Goal: Transaction & Acquisition: Obtain resource

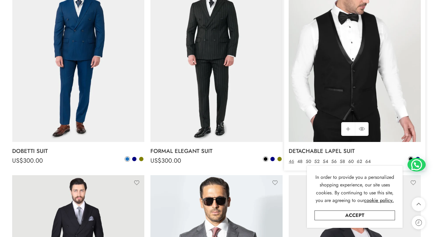
scroll to position [144, 0]
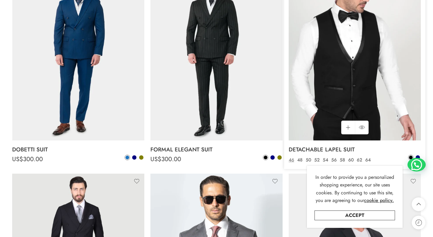
click at [339, 71] on img at bounding box center [355, 52] width 132 height 176
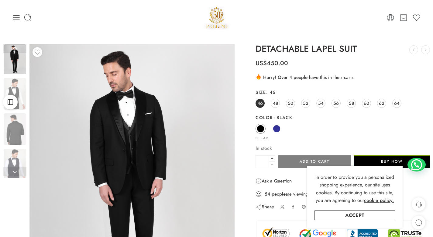
click at [215, 16] on img at bounding box center [217, 18] width 26 height 26
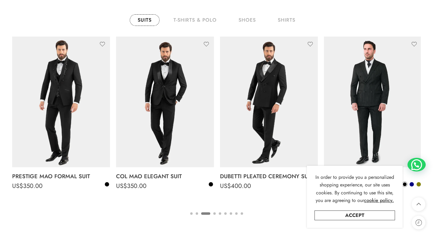
scroll to position [966, 0]
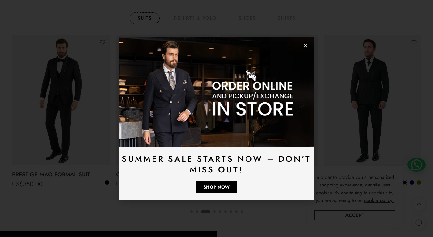
click at [306, 46] on use "Close" at bounding box center [305, 45] width 3 height 3
click at [306, 46] on img at bounding box center [269, 100] width 98 height 130
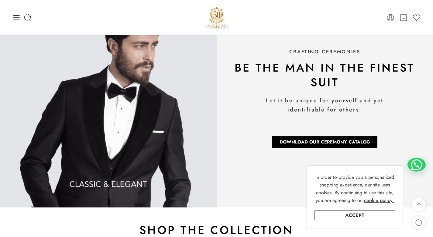
scroll to position [726, 0]
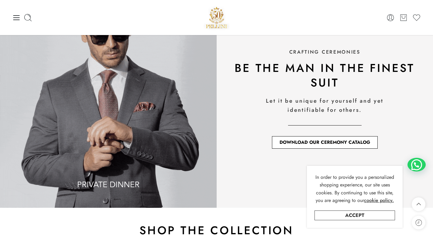
click at [331, 144] on span "Download Our Ceremony Catalog" at bounding box center [325, 142] width 91 height 5
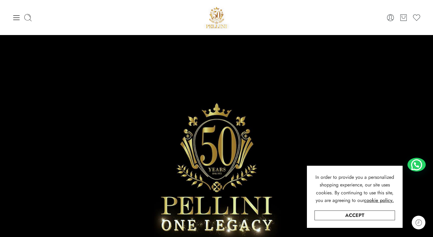
scroll to position [0, 0]
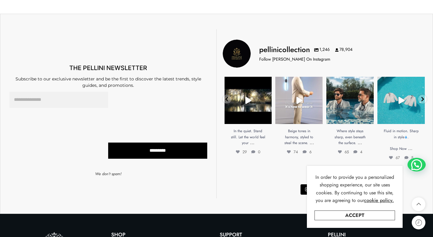
scroll to position [534, 0]
